Goal: Task Accomplishment & Management: Use online tool/utility

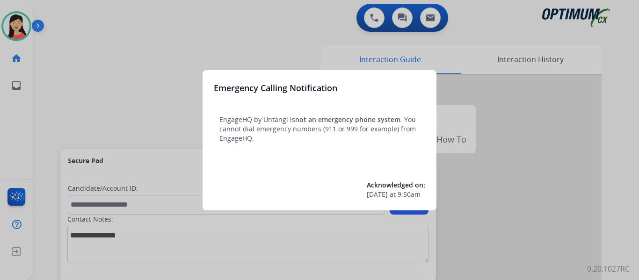
click at [141, 62] on div at bounding box center [319, 140] width 639 height 280
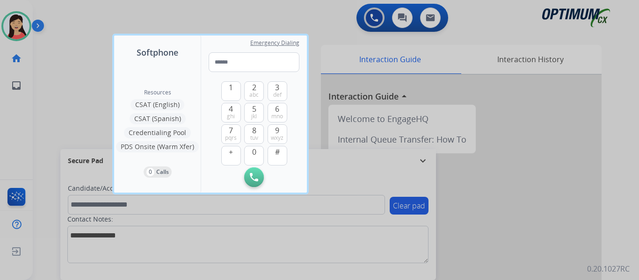
click at [97, 72] on div at bounding box center [319, 140] width 639 height 280
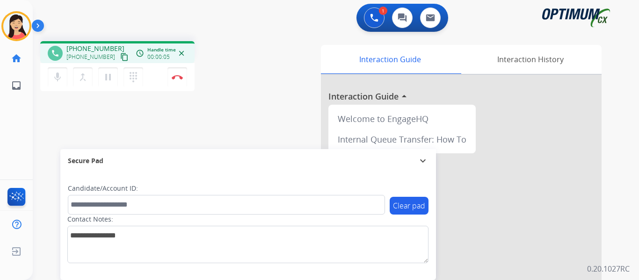
click at [120, 60] on mat-icon "content_copy" at bounding box center [124, 57] width 8 height 8
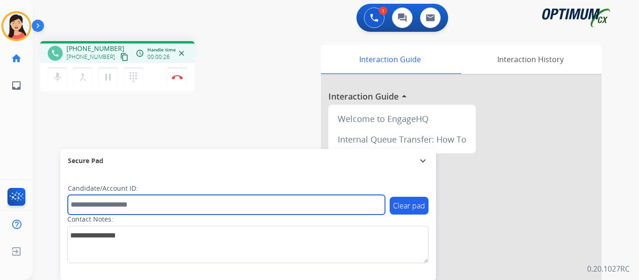
click at [302, 199] on input "text" at bounding box center [226, 205] width 317 height 20
paste input "*******"
type input "*******"
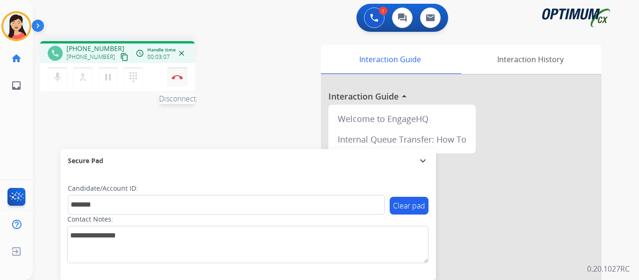
click at [177, 75] on img at bounding box center [177, 77] width 11 height 5
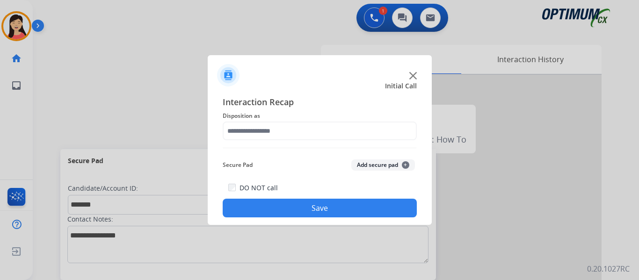
click at [361, 165] on button "Add secure pad +" at bounding box center [383, 164] width 64 height 11
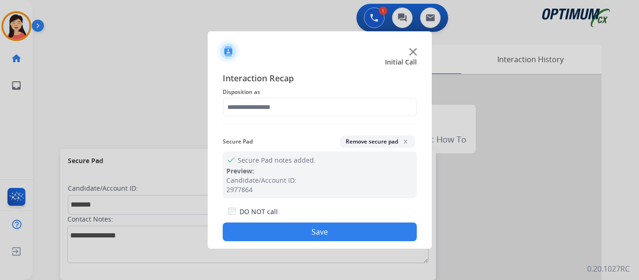
click at [279, 94] on span "Disposition as" at bounding box center [320, 91] width 194 height 11
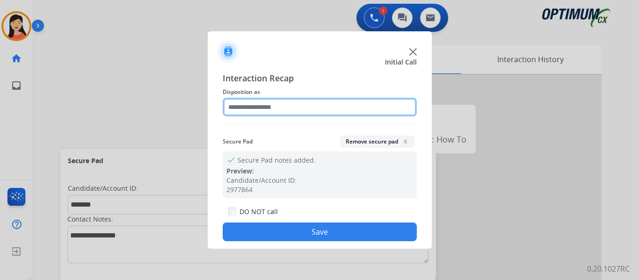
click at [282, 106] on input "text" at bounding box center [320, 107] width 194 height 19
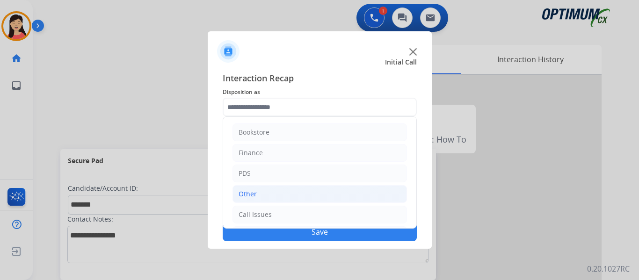
click at [282, 194] on li "Other" at bounding box center [319, 194] width 174 height 18
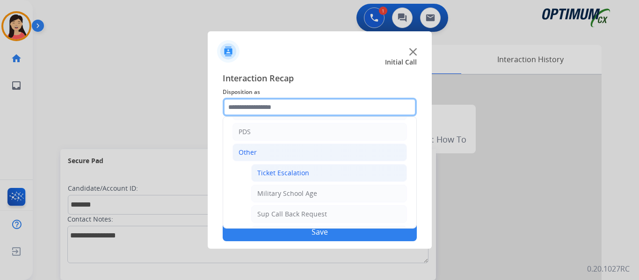
scroll to position [94, 0]
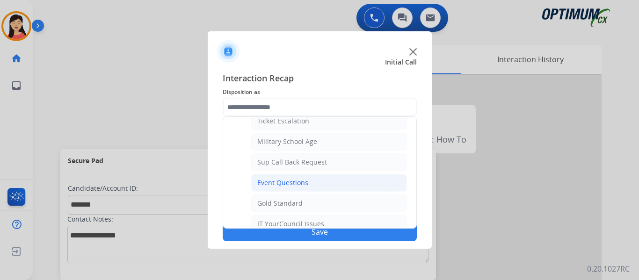
click at [295, 181] on div "Event Questions" at bounding box center [282, 182] width 51 height 9
type input "**********"
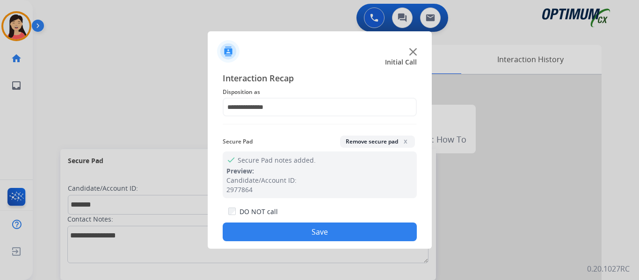
click at [336, 229] on button "Save" at bounding box center [320, 232] width 194 height 19
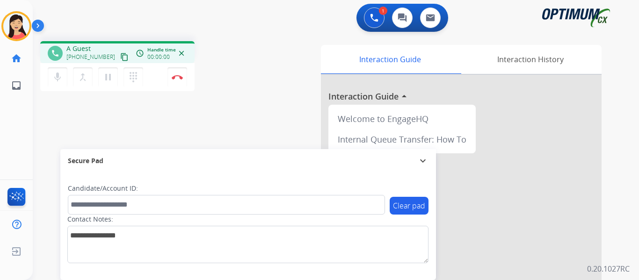
click at [120, 57] on mat-icon "content_copy" at bounding box center [124, 57] width 8 height 8
click at [178, 77] on img at bounding box center [177, 77] width 11 height 5
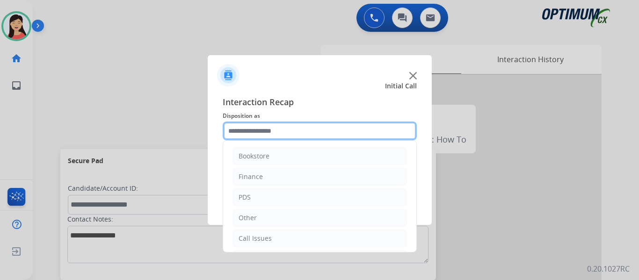
click at [307, 135] on input "text" at bounding box center [320, 131] width 194 height 19
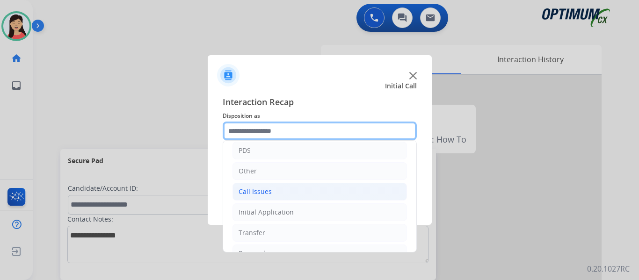
scroll to position [64, 0]
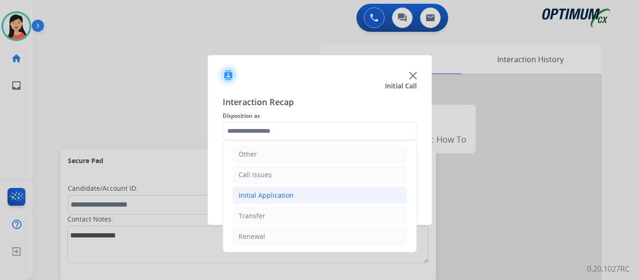
click at [319, 192] on li "Initial Application" at bounding box center [319, 196] width 174 height 18
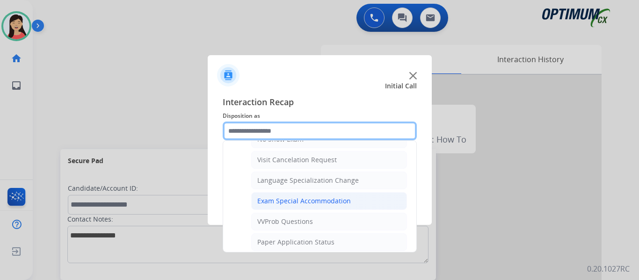
scroll to position [484, 0]
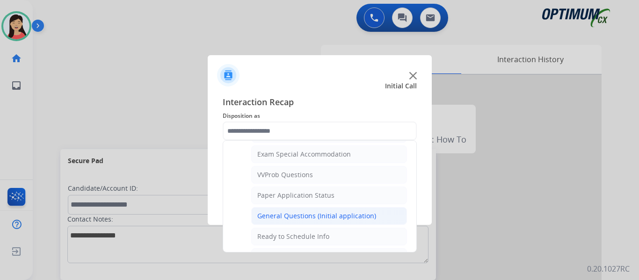
click at [343, 211] on div "General Questions (Initial application)" at bounding box center [316, 215] width 119 height 9
type input "**********"
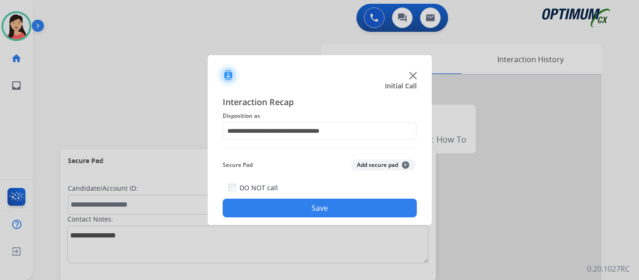
click at [354, 214] on button "Save" at bounding box center [320, 208] width 194 height 19
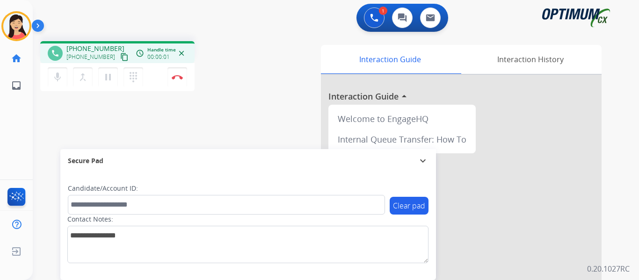
click at [120, 54] on mat-icon "content_copy" at bounding box center [124, 57] width 8 height 8
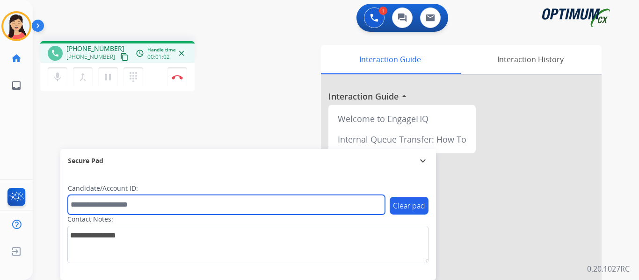
click at [299, 201] on input "text" at bounding box center [226, 205] width 317 height 20
paste input "*******"
type input "*******"
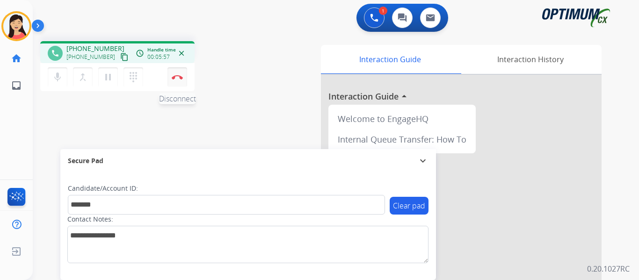
click at [174, 75] on img at bounding box center [177, 77] width 11 height 5
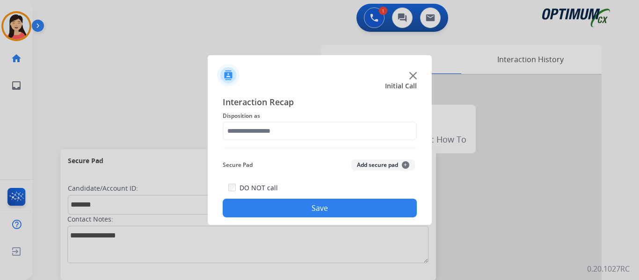
click at [361, 162] on button "Add secure pad +" at bounding box center [383, 164] width 64 height 11
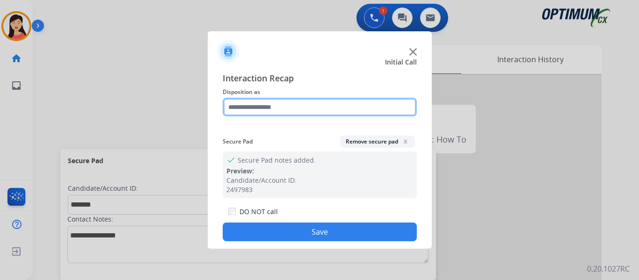
click at [292, 110] on input "text" at bounding box center [320, 107] width 194 height 19
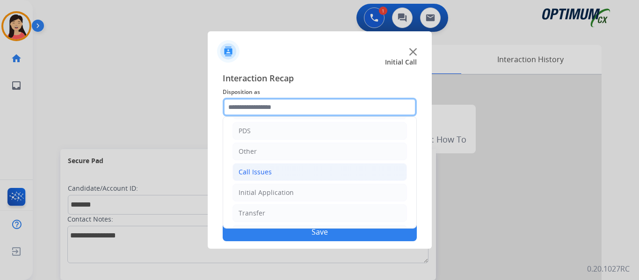
scroll to position [64, 0]
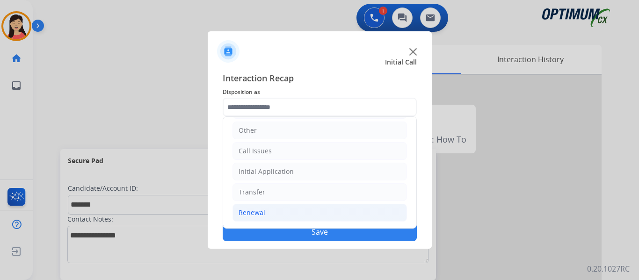
click at [259, 221] on li "Renewal" at bounding box center [319, 213] width 174 height 18
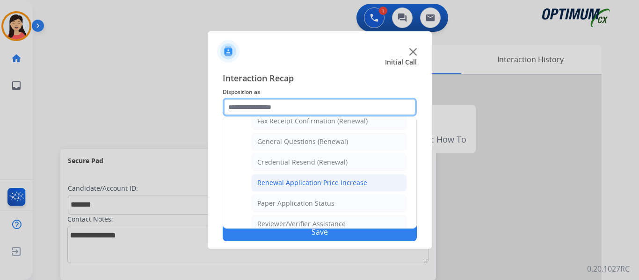
scroll to position [221, 0]
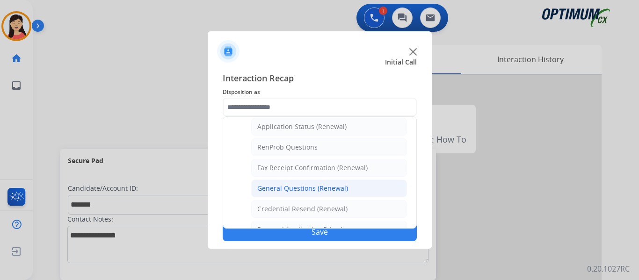
click at [337, 188] on div "General Questions (Renewal)" at bounding box center [302, 188] width 91 height 9
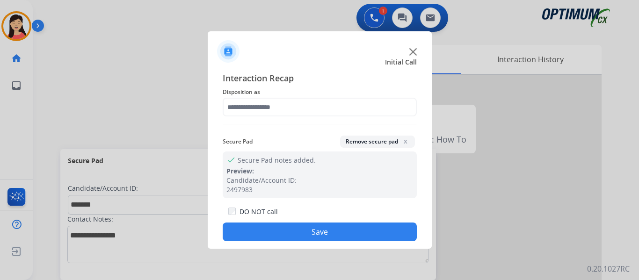
type input "**********"
click at [372, 238] on button "Save" at bounding box center [320, 232] width 194 height 19
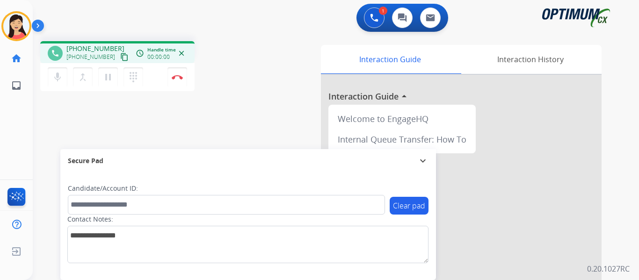
click at [120, 54] on mat-icon "content_copy" at bounding box center [124, 57] width 8 height 8
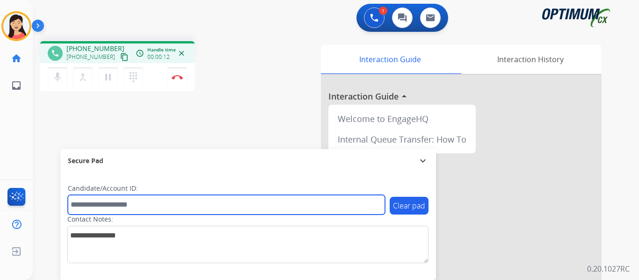
click at [245, 199] on input "text" at bounding box center [226, 205] width 317 height 20
paste input "*******"
type input "*******"
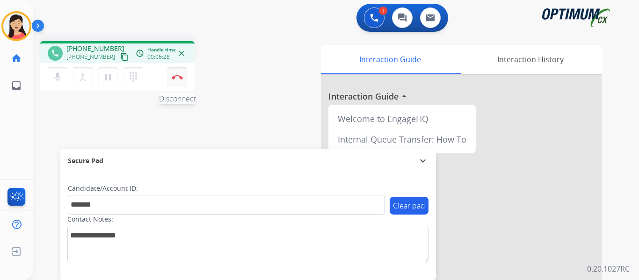
click at [177, 79] on img at bounding box center [177, 77] width 11 height 5
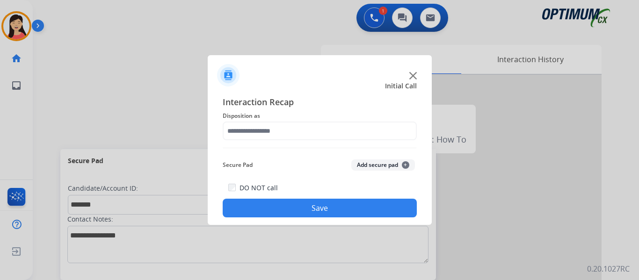
click at [368, 159] on button "Add secure pad +" at bounding box center [383, 164] width 64 height 11
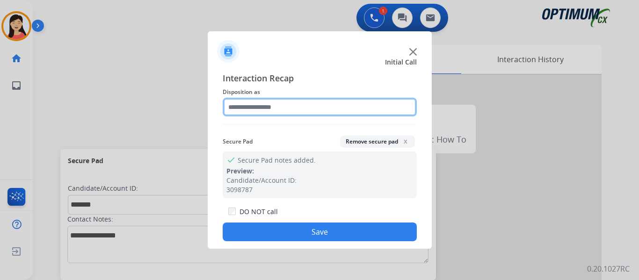
click at [334, 112] on input "text" at bounding box center [320, 107] width 194 height 19
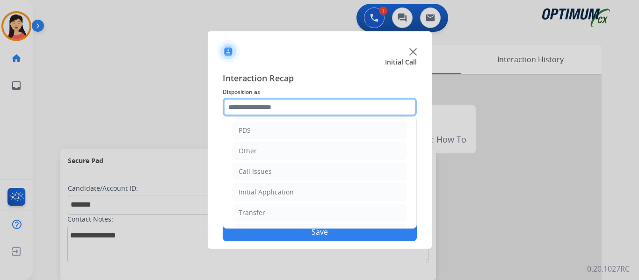
scroll to position [64, 0]
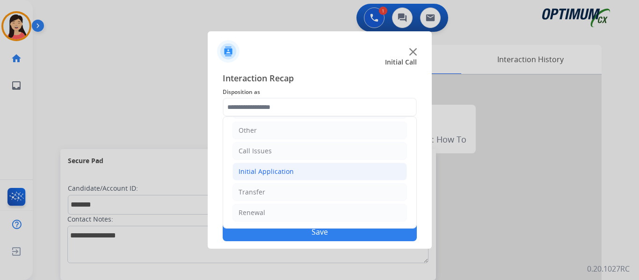
click at [270, 171] on div "Initial Application" at bounding box center [265, 171] width 55 height 9
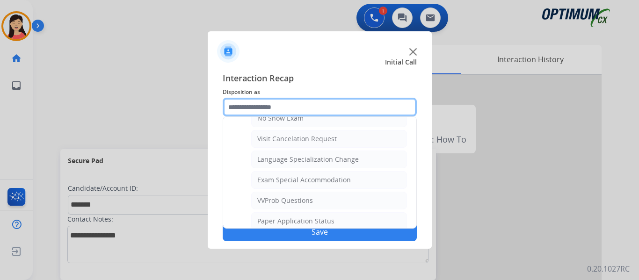
scroll to position [438, 0]
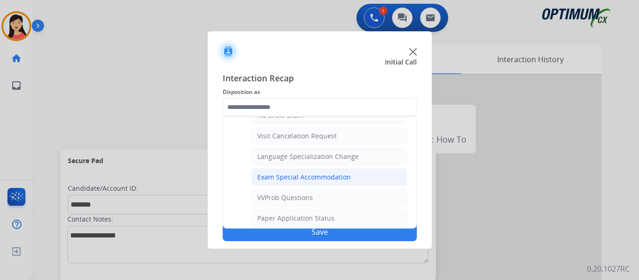
click at [338, 177] on div "Exam Special Accommodation" at bounding box center [304, 177] width 94 height 9
type input "**********"
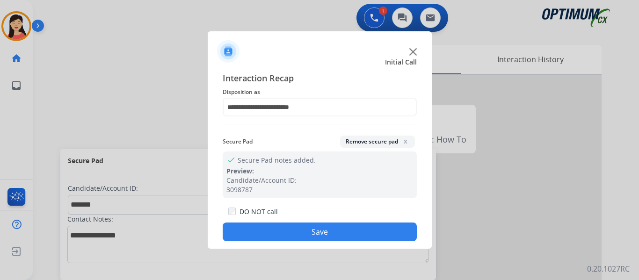
click at [349, 238] on button "Save" at bounding box center [320, 232] width 194 height 19
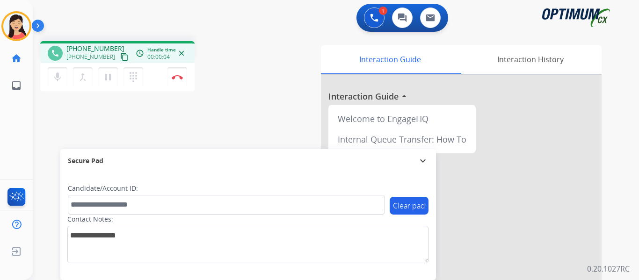
click at [119, 61] on button "content_copy" at bounding box center [124, 56] width 11 height 11
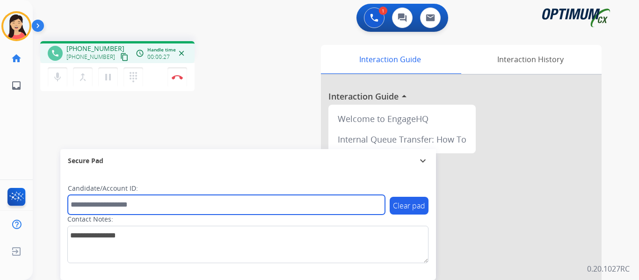
click at [229, 197] on input "text" at bounding box center [226, 205] width 317 height 20
paste input "*******"
type input "*******"
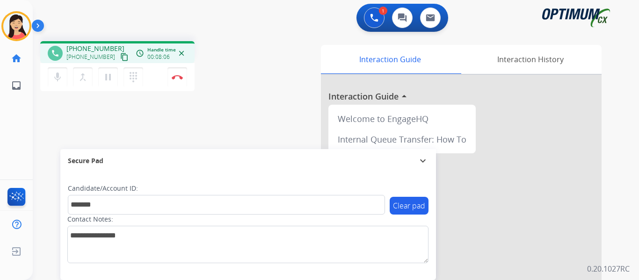
click at [67, 115] on div "phone +16785701286 +16785701286 content_copy access_time Call metrics Queue 00:…" at bounding box center [324, 229] width 583 height 390
click at [110, 78] on mat-icon "pause" at bounding box center [107, 77] width 11 height 11
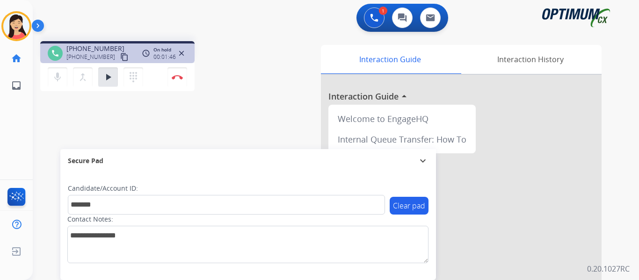
click at [53, 121] on div "phone +16785701286 +16785701286 content_copy access_time Call metrics Queue 00:…" at bounding box center [324, 229] width 583 height 390
click at [106, 77] on mat-icon "play_arrow" at bounding box center [107, 77] width 11 height 11
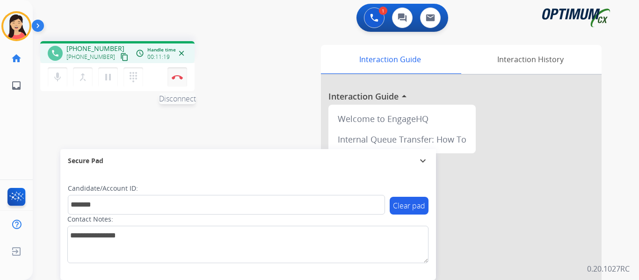
click at [175, 77] on img at bounding box center [177, 77] width 11 height 5
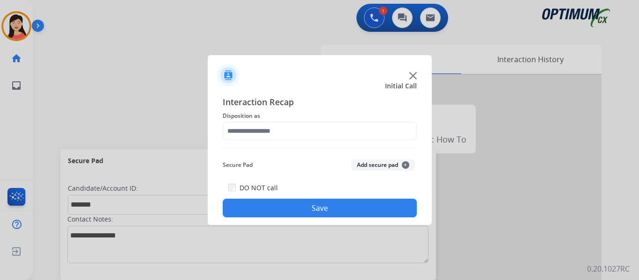
click at [390, 162] on button "Add secure pad +" at bounding box center [383, 164] width 64 height 11
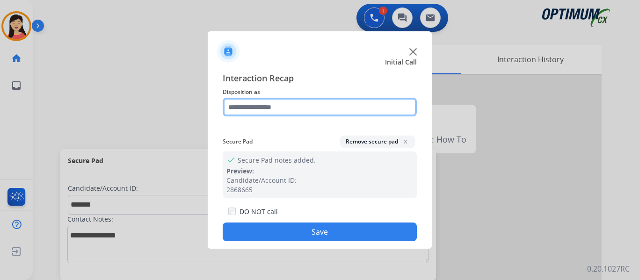
click at [276, 98] on input "text" at bounding box center [320, 107] width 194 height 19
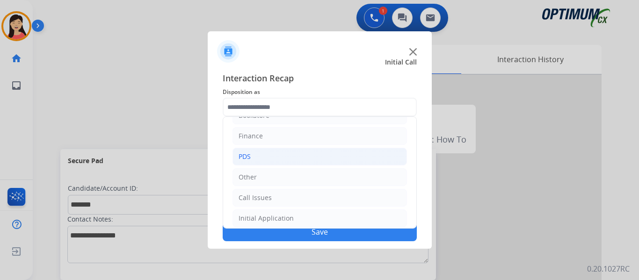
click at [268, 151] on li "PDS" at bounding box center [319, 157] width 174 height 18
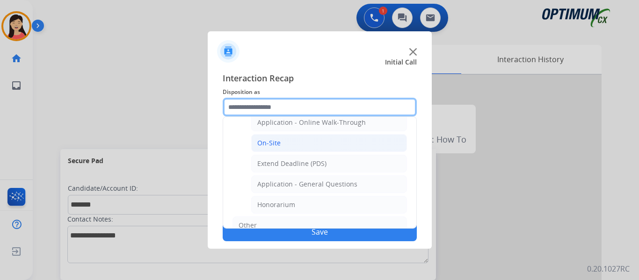
scroll to position [251, 0]
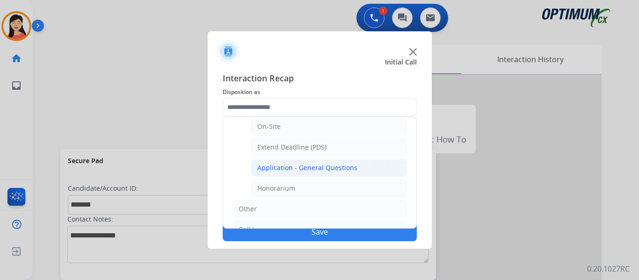
click at [351, 166] on div "Application - General Questions" at bounding box center [307, 167] width 100 height 9
type input "**********"
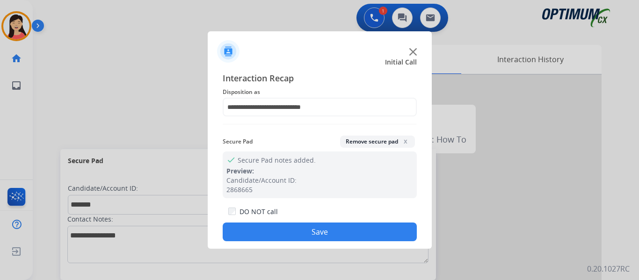
click at [369, 238] on button "Save" at bounding box center [320, 232] width 194 height 19
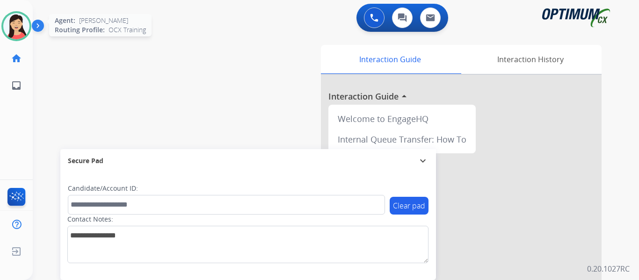
click at [14, 27] on img at bounding box center [16, 26] width 26 height 26
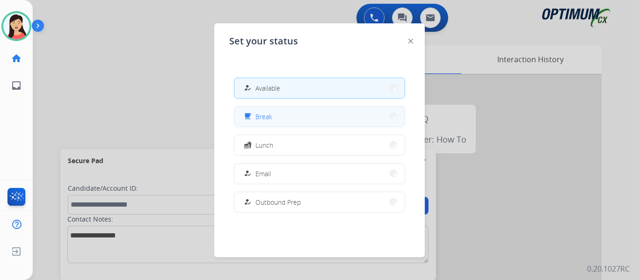
click at [271, 118] on span "Break" at bounding box center [263, 117] width 17 height 10
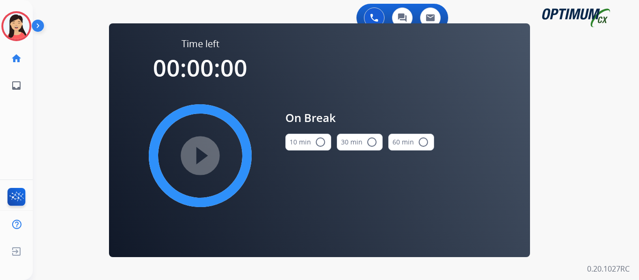
click at [309, 139] on button "10 min radio_button_unchecked" at bounding box center [308, 142] width 46 height 17
click at [204, 161] on mat-icon "play_circle_filled" at bounding box center [199, 155] width 11 height 11
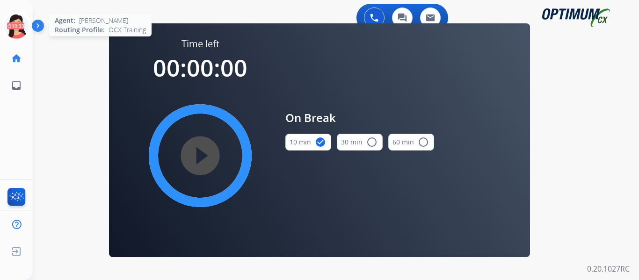
click at [23, 32] on icon at bounding box center [16, 26] width 30 height 30
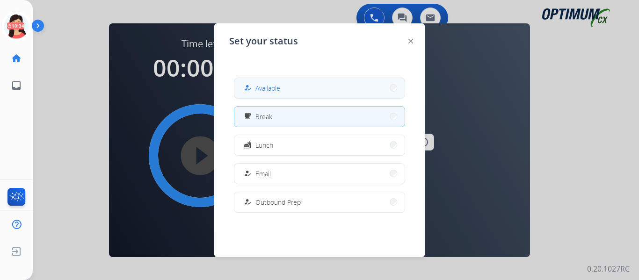
click at [288, 93] on button "how_to_reg Available" at bounding box center [319, 88] width 170 height 20
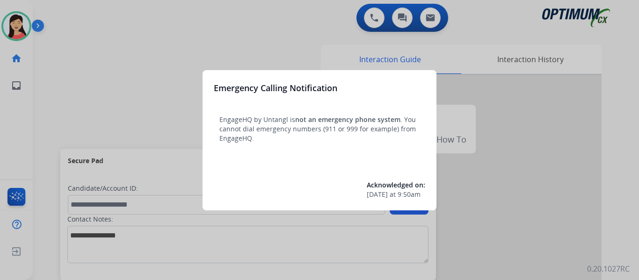
click at [110, 43] on div at bounding box center [319, 140] width 639 height 280
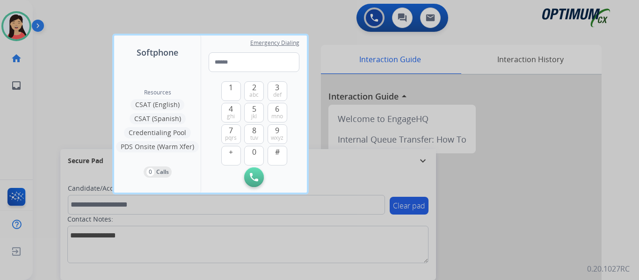
click at [62, 72] on div at bounding box center [319, 140] width 639 height 280
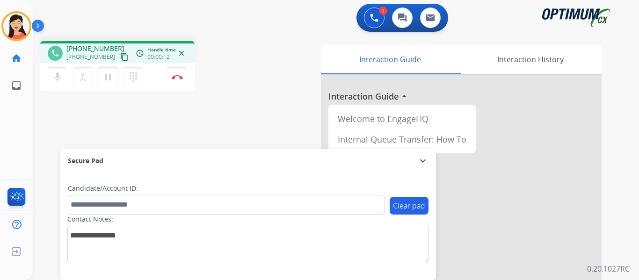
click at [120, 58] on mat-icon "content_copy" at bounding box center [124, 57] width 8 height 8
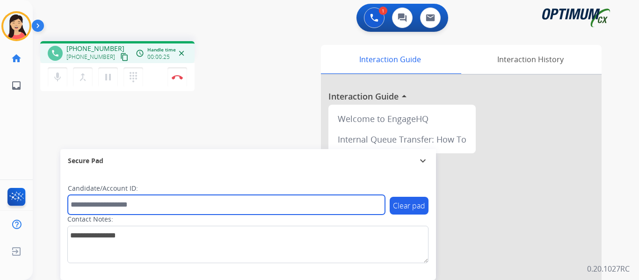
click at [174, 208] on input "text" at bounding box center [226, 205] width 317 height 20
paste input "*********"
type input "*********"
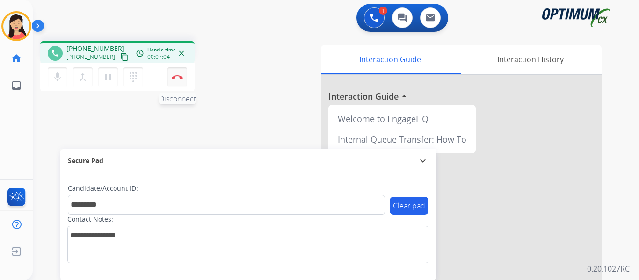
click at [173, 77] on img at bounding box center [177, 77] width 11 height 5
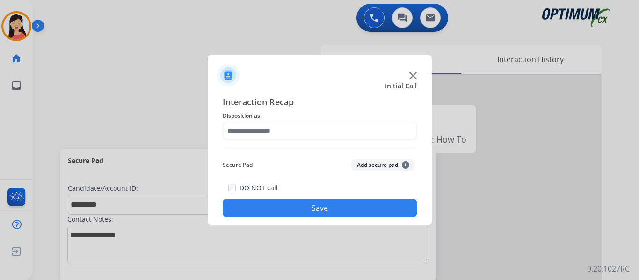
click at [363, 158] on div "Secure Pad Add secure pad +" at bounding box center [320, 165] width 194 height 19
click at [350, 159] on div "Secure Pad Add secure pad +" at bounding box center [320, 165] width 194 height 19
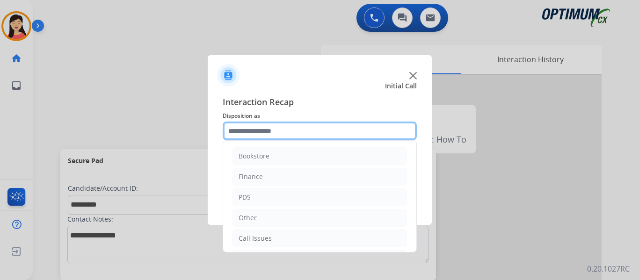
click at [285, 123] on input "text" at bounding box center [320, 131] width 194 height 19
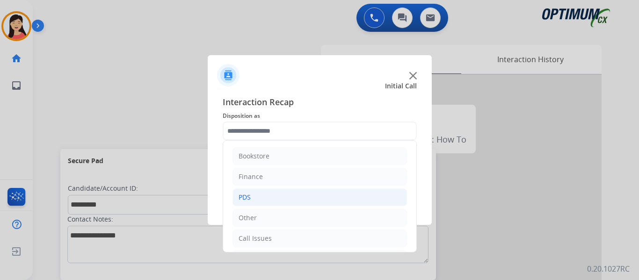
click at [255, 195] on li "PDS" at bounding box center [319, 197] width 174 height 18
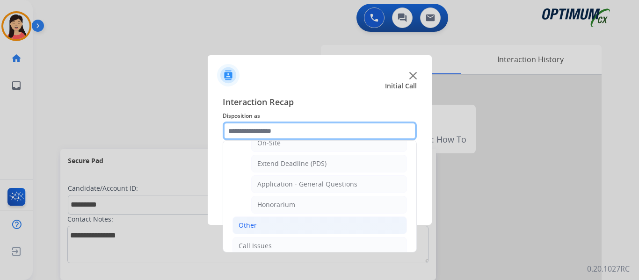
scroll to position [281, 0]
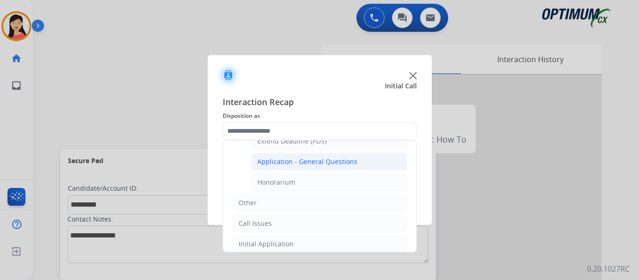
click at [344, 160] on div "Application - General Questions" at bounding box center [307, 161] width 100 height 9
type input "**********"
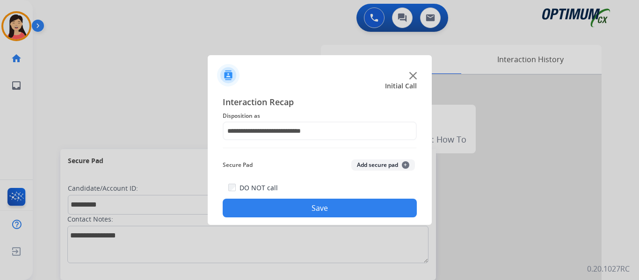
click at [370, 161] on button "Add secure pad +" at bounding box center [383, 164] width 64 height 11
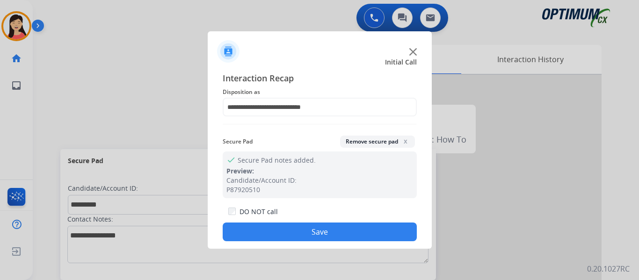
click at [368, 224] on button "Save" at bounding box center [320, 232] width 194 height 19
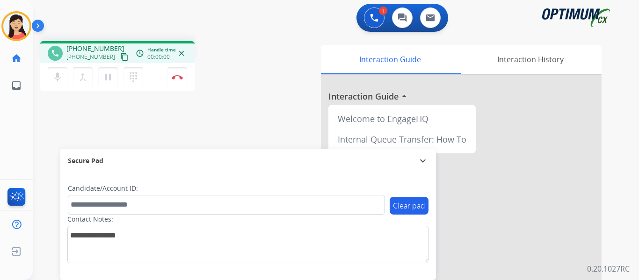
click at [120, 59] on mat-icon "content_copy" at bounding box center [124, 57] width 8 height 8
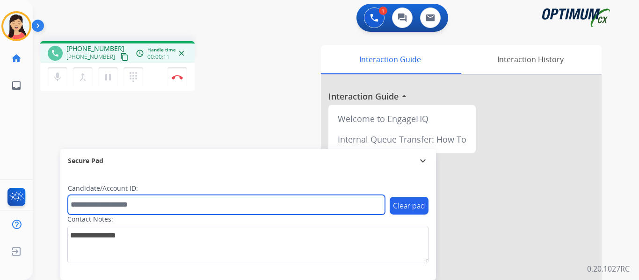
click at [145, 208] on input "text" at bounding box center [226, 205] width 317 height 20
paste input "*******"
type input "*******"
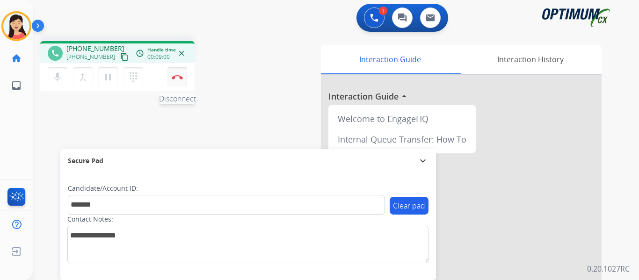
click at [174, 83] on button "Disconnect" at bounding box center [177, 77] width 20 height 20
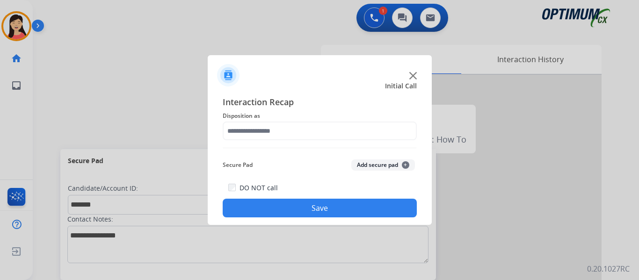
click at [376, 163] on button "Add secure pad +" at bounding box center [383, 164] width 64 height 11
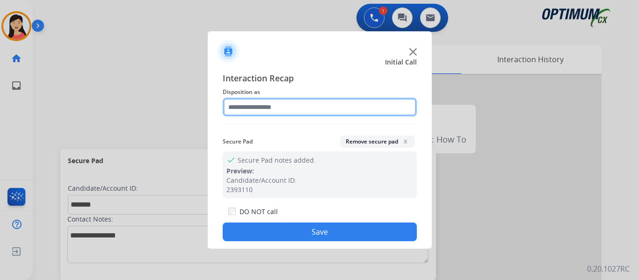
click at [302, 115] on input "text" at bounding box center [320, 107] width 194 height 19
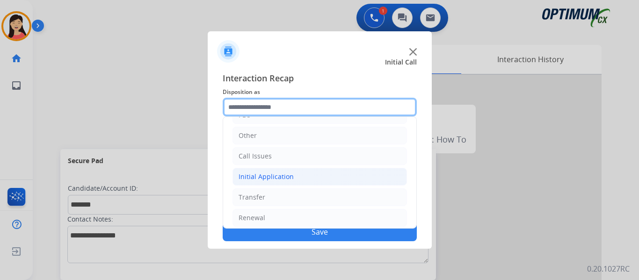
scroll to position [64, 0]
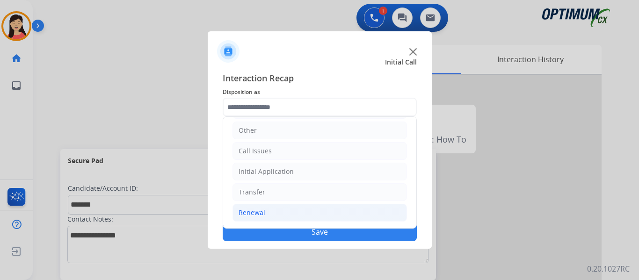
click at [255, 215] on div "Renewal" at bounding box center [251, 212] width 27 height 9
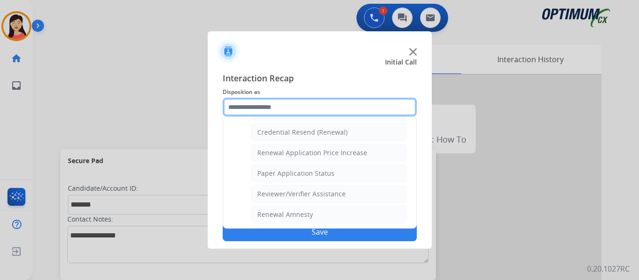
scroll to position [344, 0]
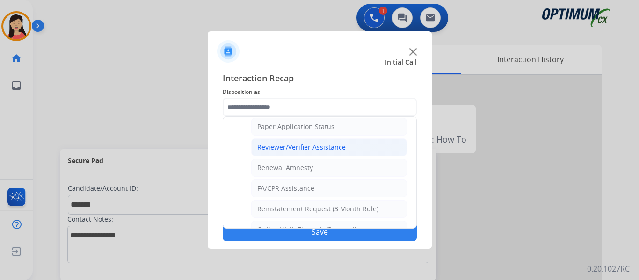
click at [331, 147] on div "Reviewer/Verifier Assistance" at bounding box center [301, 147] width 88 height 9
type input "**********"
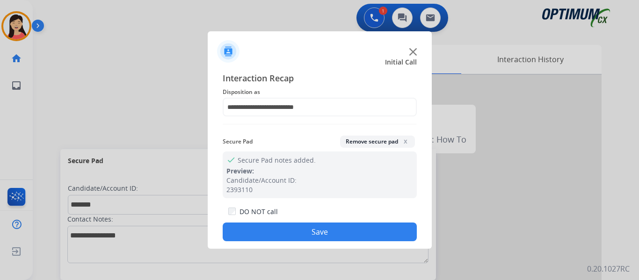
click at [352, 232] on button "Save" at bounding box center [320, 232] width 194 height 19
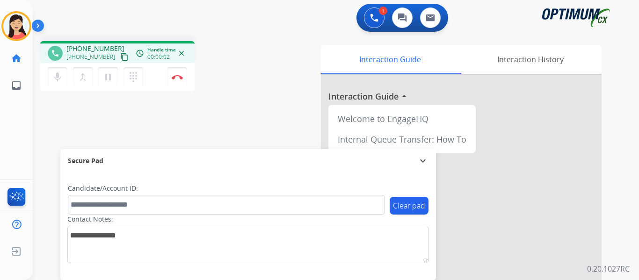
click at [120, 53] on mat-icon "content_copy" at bounding box center [124, 57] width 8 height 8
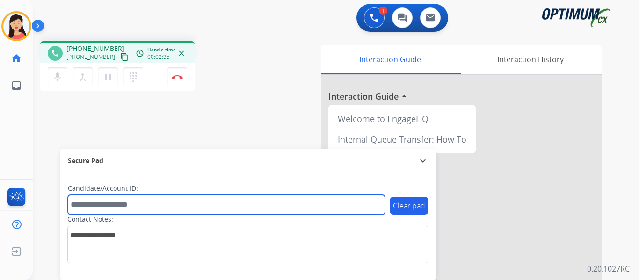
click at [152, 208] on input "text" at bounding box center [226, 205] width 317 height 20
paste input "*******"
type input "*******"
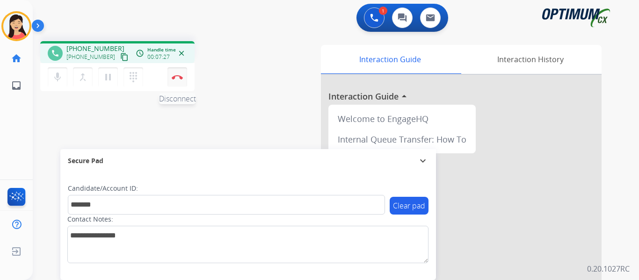
click at [175, 77] on img at bounding box center [177, 77] width 11 height 5
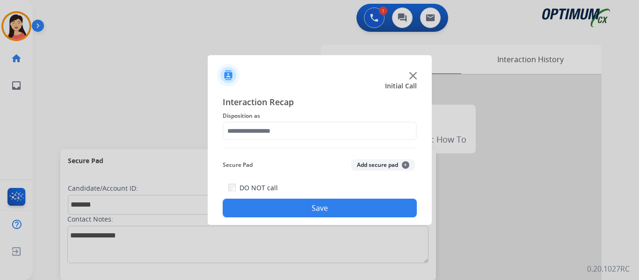
click at [392, 163] on button "Add secure pad +" at bounding box center [383, 164] width 64 height 11
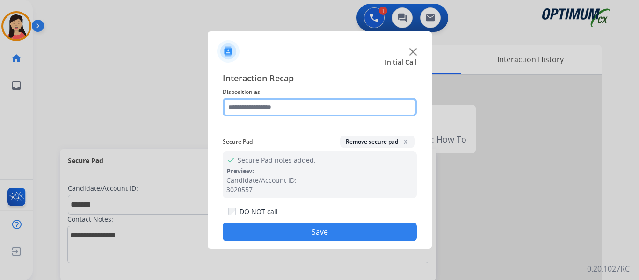
click at [328, 113] on input "text" at bounding box center [320, 107] width 194 height 19
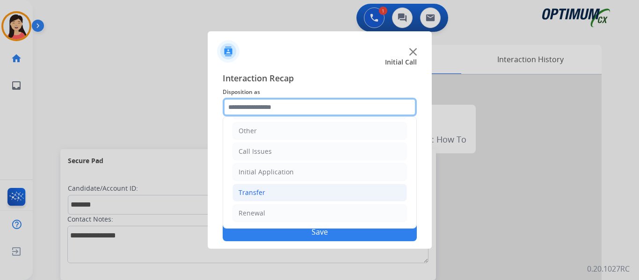
scroll to position [64, 0]
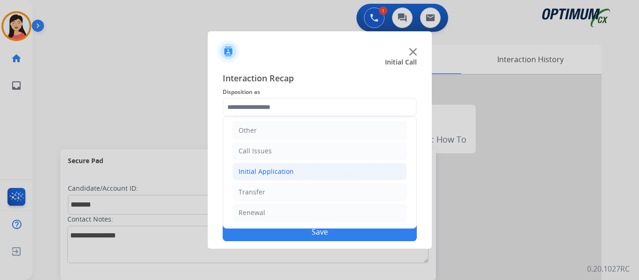
click at [263, 170] on div "Initial Application" at bounding box center [265, 171] width 55 height 9
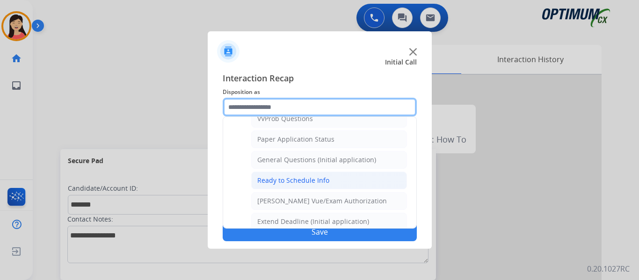
scroll to position [531, 0]
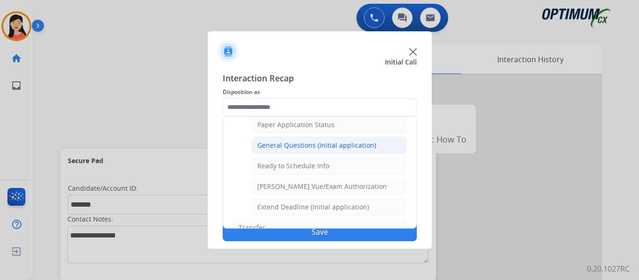
click at [347, 148] on div "General Questions (Initial application)" at bounding box center [316, 145] width 119 height 9
type input "**********"
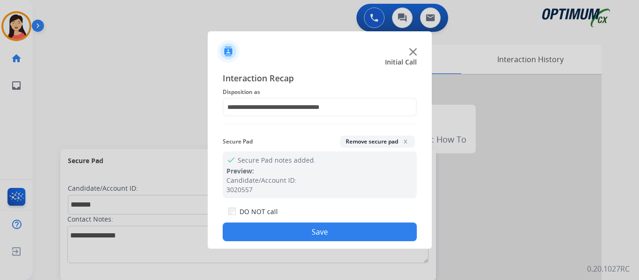
click at [355, 225] on button "Save" at bounding box center [320, 232] width 194 height 19
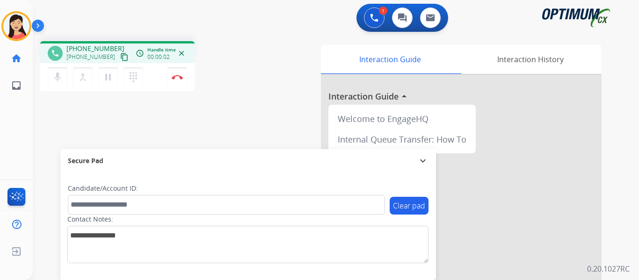
click at [120, 55] on mat-icon "content_copy" at bounding box center [124, 57] width 8 height 8
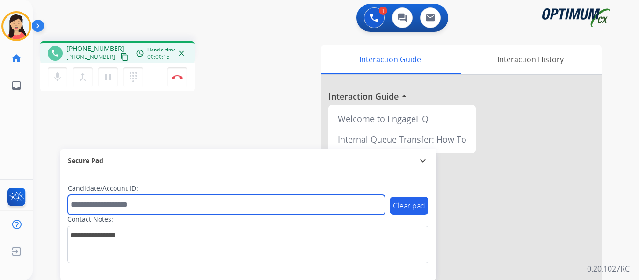
click at [226, 205] on input "text" at bounding box center [226, 205] width 317 height 20
paste input "*******"
type input "*******"
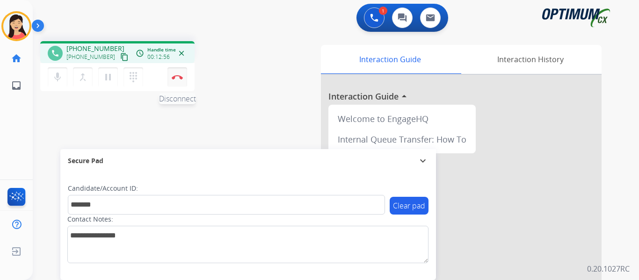
drag, startPoint x: 174, startPoint y: 77, endPoint x: 185, endPoint y: 86, distance: 13.9
click at [174, 77] on img at bounding box center [177, 77] width 11 height 5
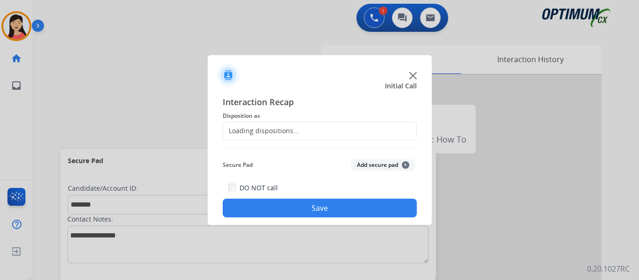
click at [374, 160] on button "Add secure pad +" at bounding box center [383, 164] width 64 height 11
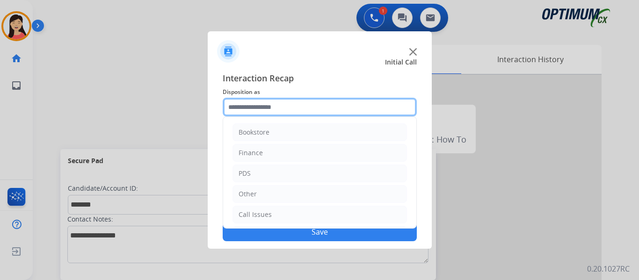
click at [307, 109] on input "text" at bounding box center [320, 107] width 194 height 19
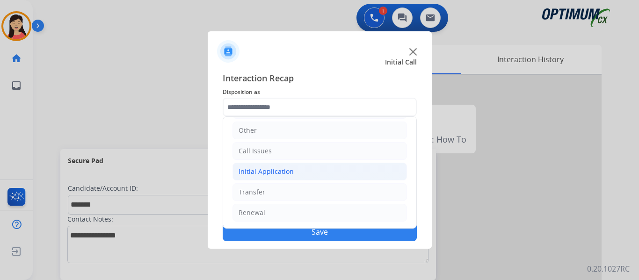
click at [288, 174] on div "Initial Application" at bounding box center [265, 171] width 55 height 9
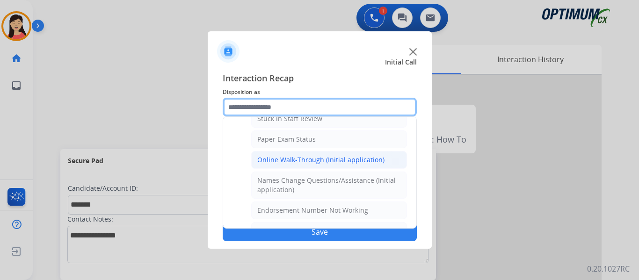
scroll to position [157, 0]
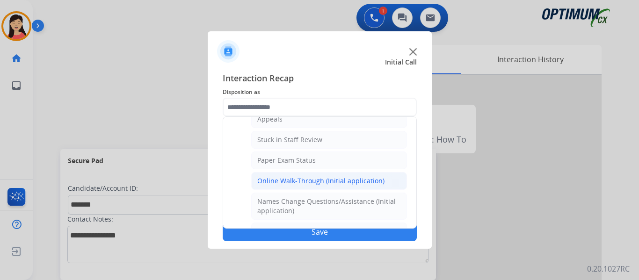
click at [317, 180] on div "Online Walk-Through (Initial application)" at bounding box center [320, 180] width 127 height 9
type input "**********"
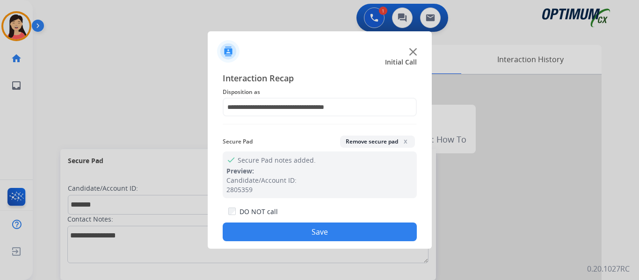
click at [356, 231] on button "Save" at bounding box center [320, 232] width 194 height 19
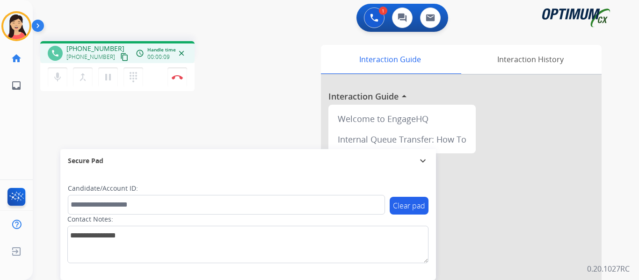
click at [120, 53] on mat-icon "content_copy" at bounding box center [124, 57] width 8 height 8
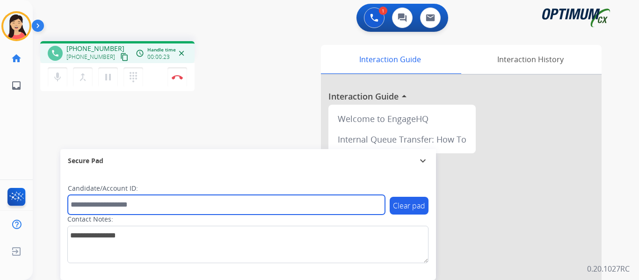
click at [249, 206] on input "text" at bounding box center [226, 205] width 317 height 20
paste input "*******"
type input "*******"
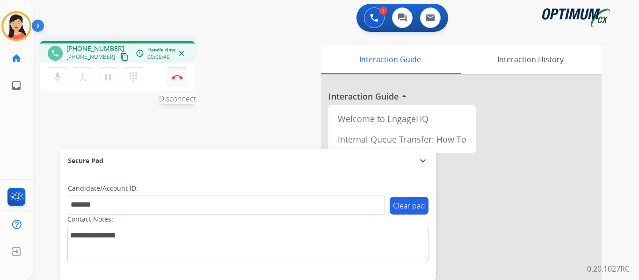
click at [176, 79] on img at bounding box center [177, 77] width 11 height 5
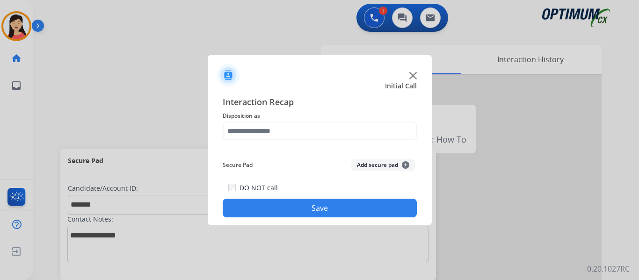
click at [368, 165] on button "Add secure pad +" at bounding box center [383, 164] width 64 height 11
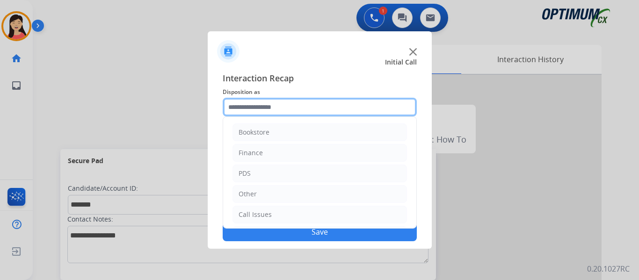
click at [277, 111] on input "text" at bounding box center [320, 107] width 194 height 19
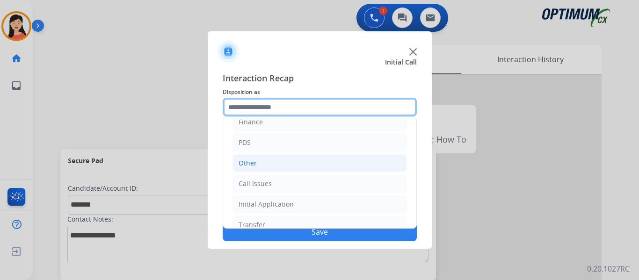
scroll to position [47, 0]
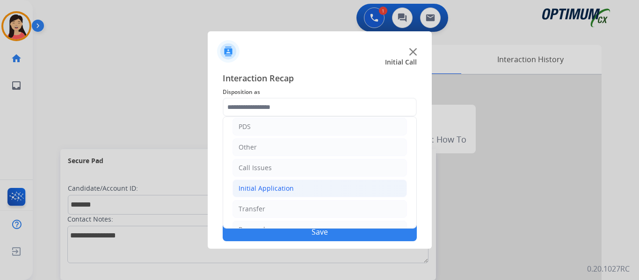
click at [268, 187] on div "Initial Application" at bounding box center [265, 188] width 55 height 9
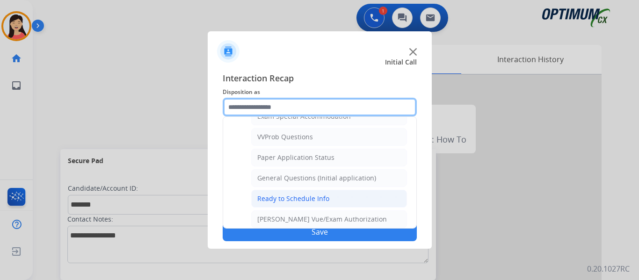
scroll to position [514, 0]
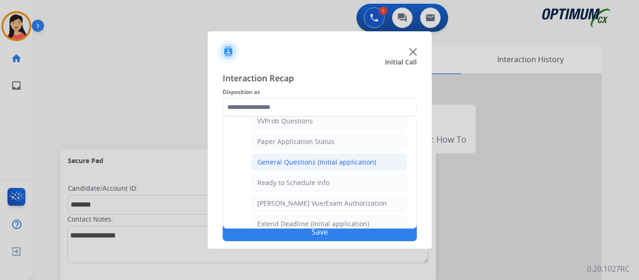
click at [334, 165] on div "General Questions (Initial application)" at bounding box center [316, 162] width 119 height 9
type input "**********"
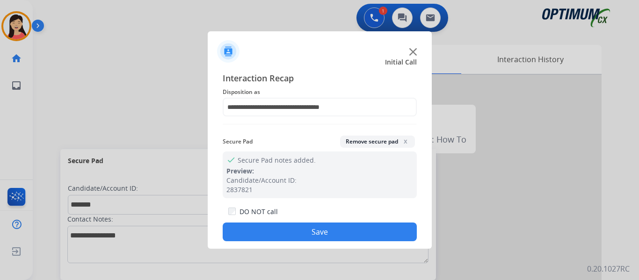
click at [326, 238] on button "Save" at bounding box center [320, 232] width 194 height 19
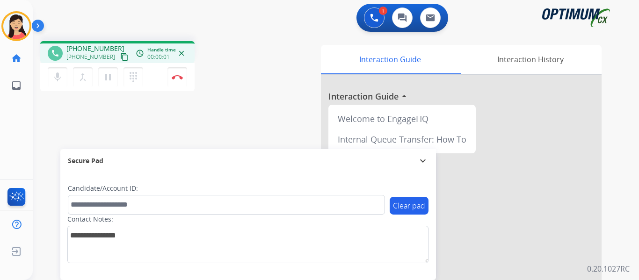
click at [120, 58] on mat-icon "content_copy" at bounding box center [124, 57] width 8 height 8
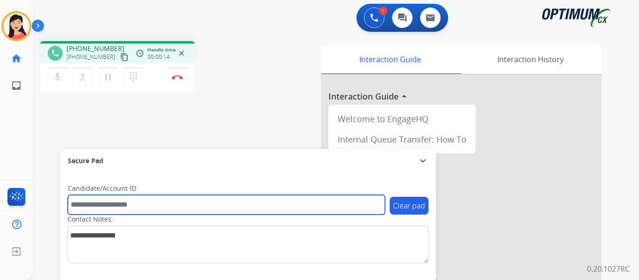
click at [301, 211] on input "text" at bounding box center [226, 205] width 317 height 20
paste input "*******"
type input "*******"
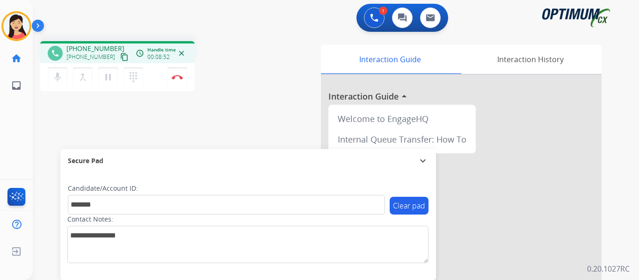
click at [42, 123] on div "phone [PHONE_NUMBER] [PHONE_NUMBER] content_copy access_time Call metrics Queue…" at bounding box center [324, 229] width 583 height 390
drag, startPoint x: 180, startPoint y: 80, endPoint x: 184, endPoint y: 90, distance: 10.5
click at [180, 79] on button "Disconnect" at bounding box center [177, 77] width 20 height 20
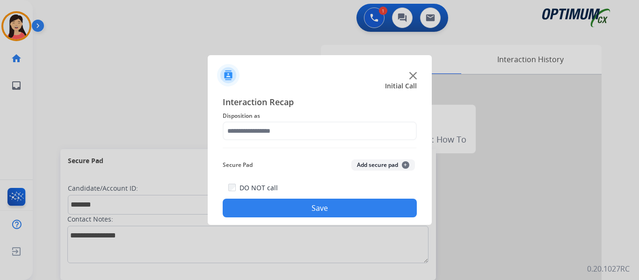
click at [363, 162] on button "Add secure pad +" at bounding box center [383, 164] width 64 height 11
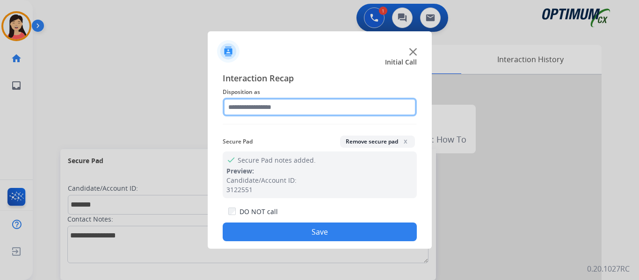
click at [274, 104] on input "text" at bounding box center [320, 107] width 194 height 19
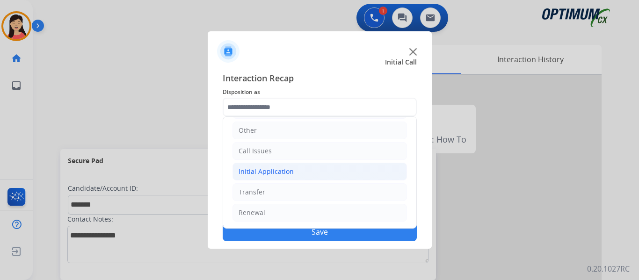
click at [252, 173] on div "Initial Application" at bounding box center [265, 171] width 55 height 9
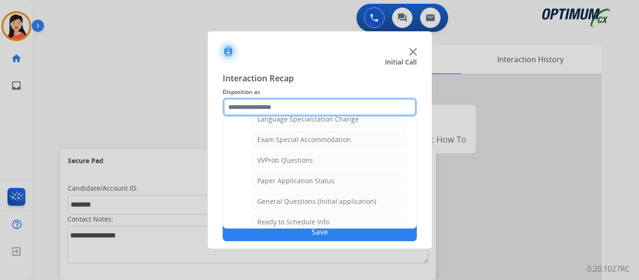
scroll to position [484, 0]
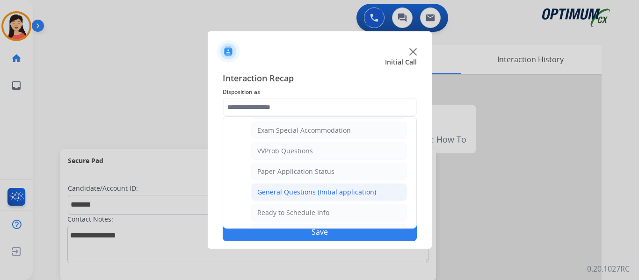
click at [309, 192] on div "General Questions (Initial application)" at bounding box center [316, 191] width 119 height 9
type input "**********"
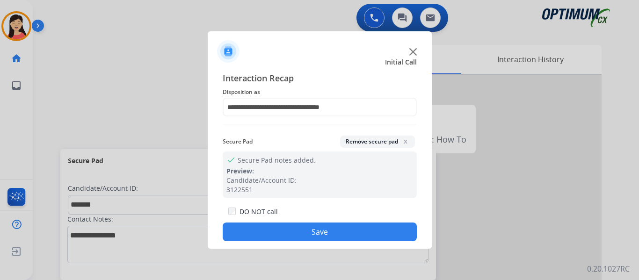
click at [348, 234] on button "Save" at bounding box center [320, 232] width 194 height 19
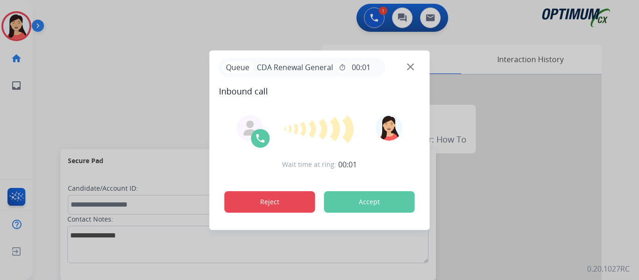
click at [301, 203] on button "Reject" at bounding box center [269, 202] width 91 height 22
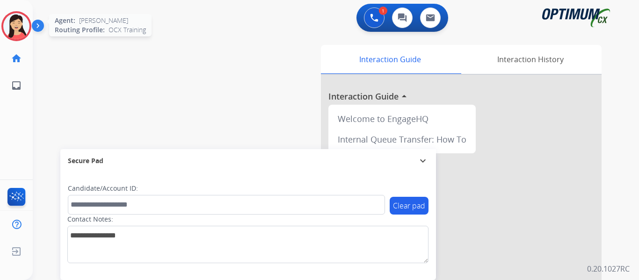
click at [12, 25] on img at bounding box center [16, 26] width 26 height 26
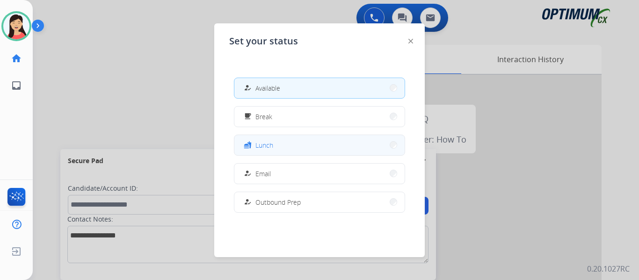
click at [275, 144] on button "fastfood Lunch" at bounding box center [319, 145] width 170 height 20
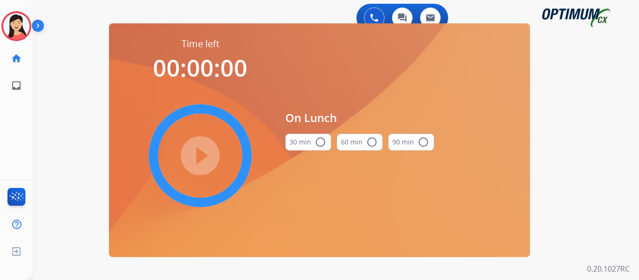
click at [303, 145] on button "30 min radio_button_unchecked" at bounding box center [308, 142] width 46 height 17
click at [206, 157] on mat-icon "play_circle_filled" at bounding box center [199, 155] width 11 height 11
